Goal: Browse casually

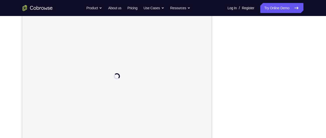
scroll to position [73, 0]
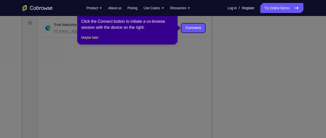
click at [216, 37] on icon at bounding box center [164, 69] width 329 height 138
click at [188, 41] on icon at bounding box center [164, 69] width 329 height 138
click at [98, 41] on button "Maybe later" at bounding box center [89, 38] width 17 height 6
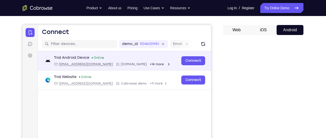
scroll to position [42, 0]
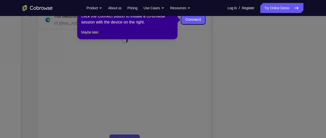
scroll to position [81, 0]
click at [95, 35] on button "Maybe later" at bounding box center [89, 32] width 17 height 6
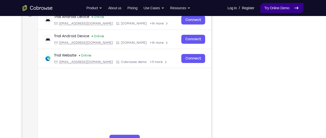
scroll to position [81, 0]
